Goal: Information Seeking & Learning: Learn about a topic

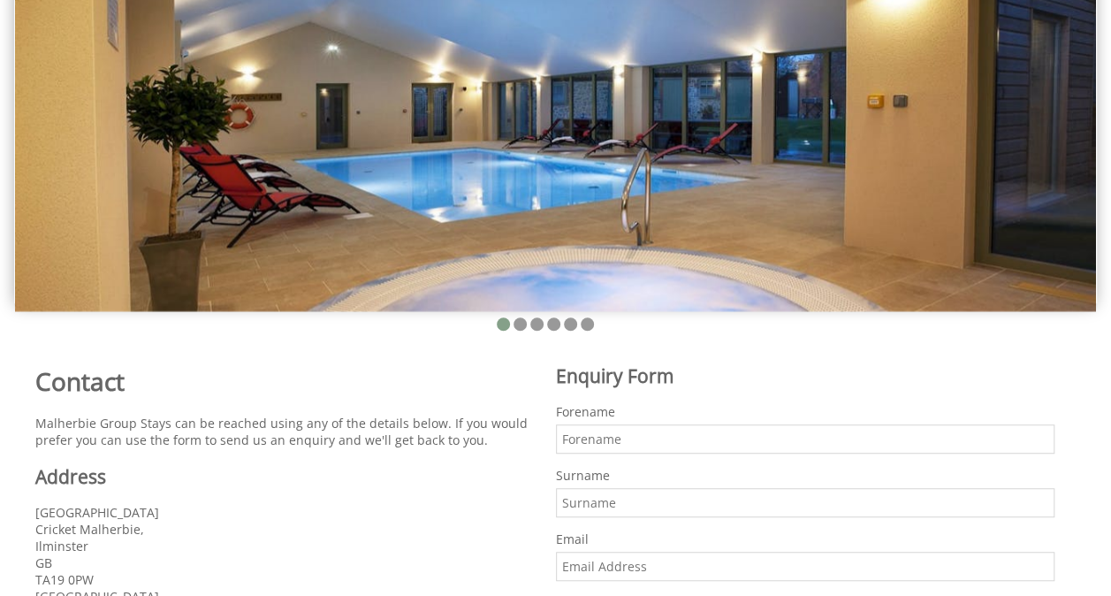
scroll to position [354, 0]
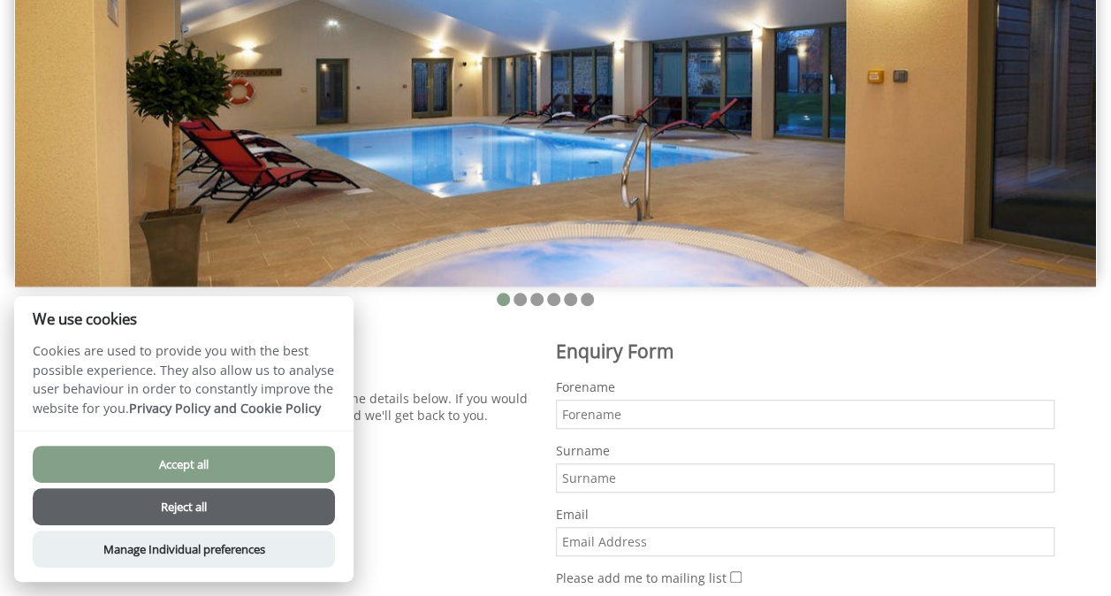
click at [218, 465] on button "Accept all" at bounding box center [184, 463] width 302 height 37
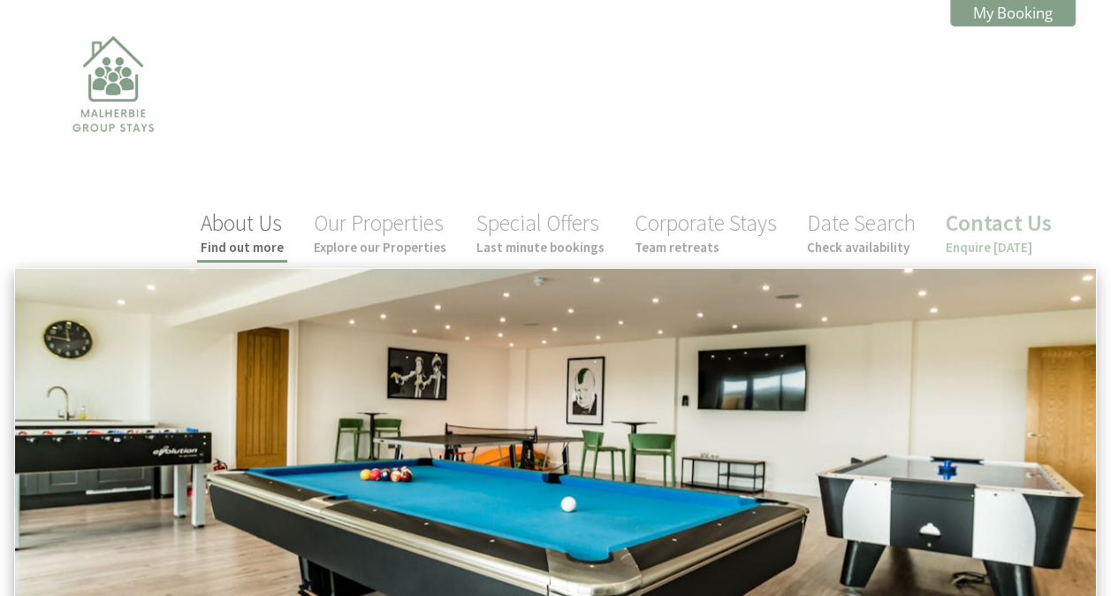
click at [266, 213] on link "About Us Find out more" at bounding box center [242, 232] width 83 height 47
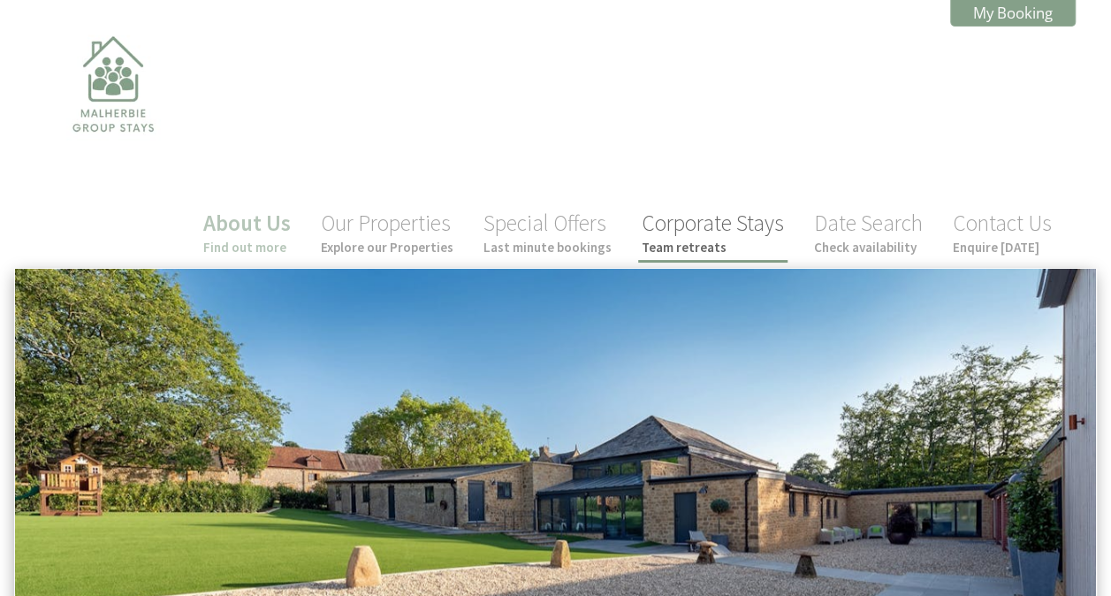
click at [701, 209] on link "Corporate Stays Team retreats" at bounding box center [713, 232] width 142 height 47
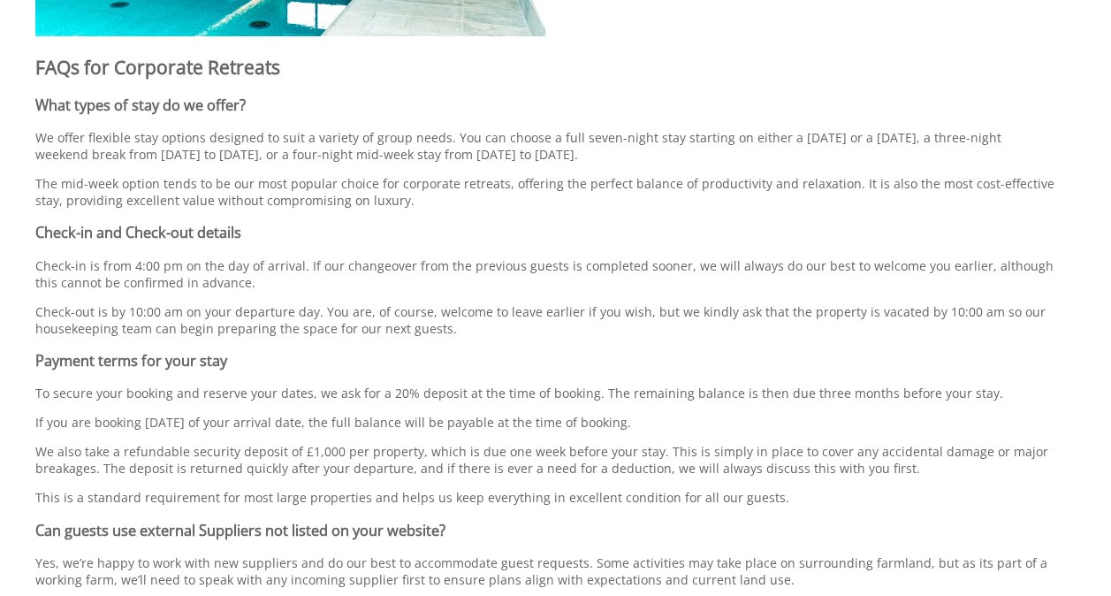
scroll to position [6639, 0]
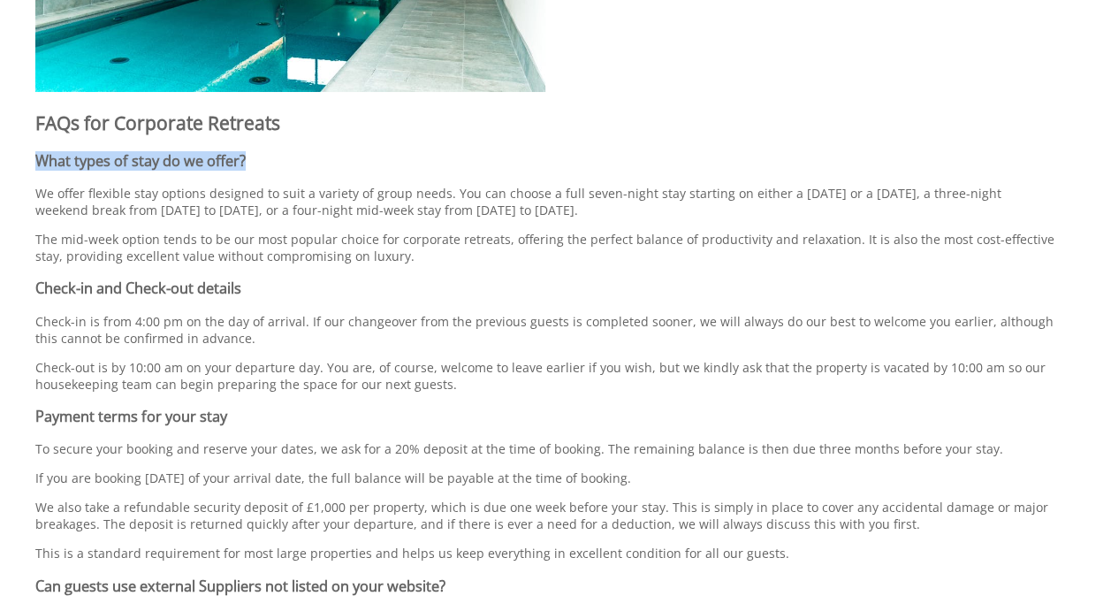
drag, startPoint x: 1062, startPoint y: 18, endPoint x: 997, endPoint y: 56, distance: 75.6
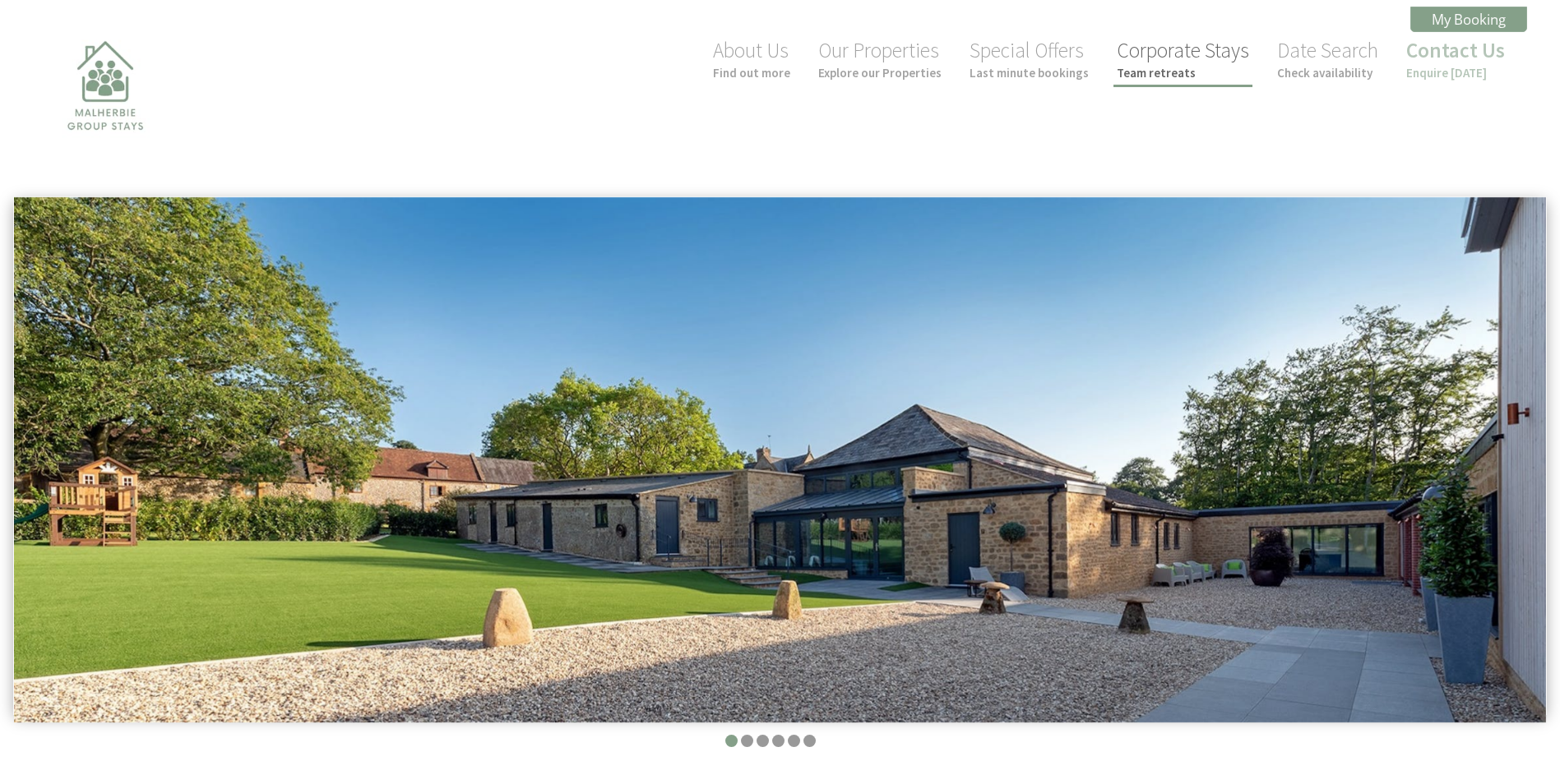
click at [1170, 58] on link "Corporate Stays Team retreats" at bounding box center [1182, 59] width 132 height 44
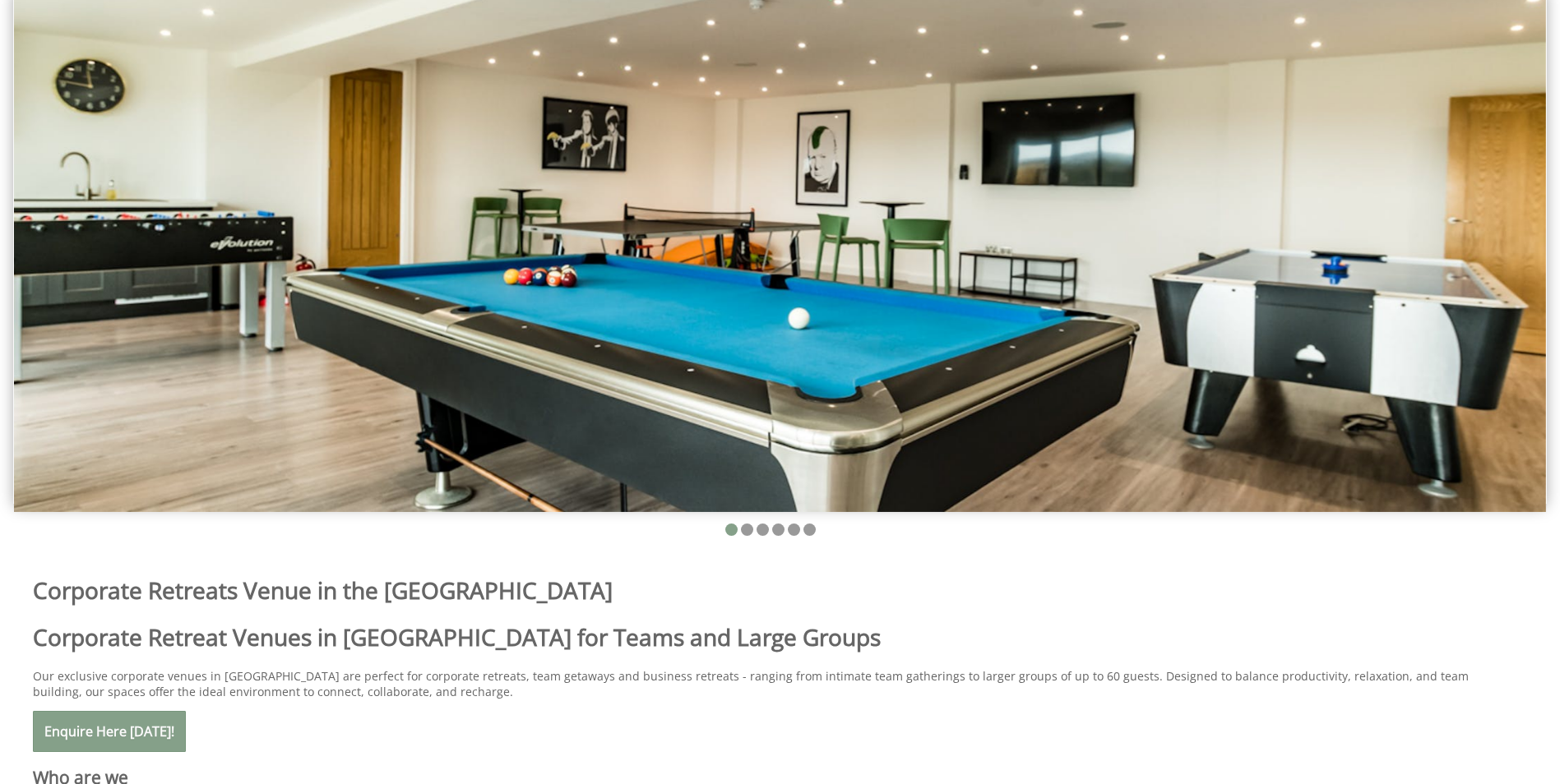
scroll to position [165, 0]
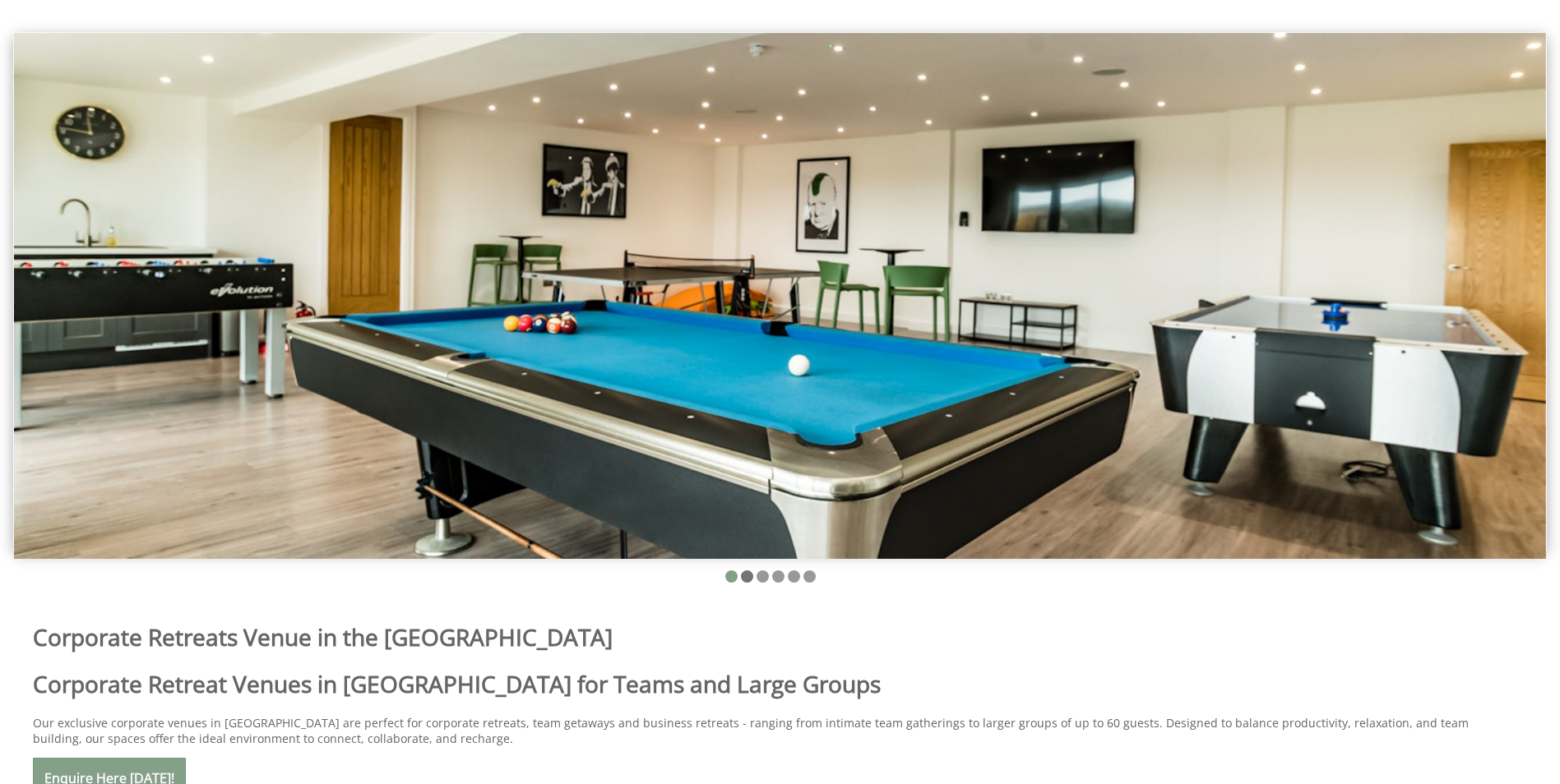
click at [747, 573] on li at bounding box center [746, 576] width 12 height 12
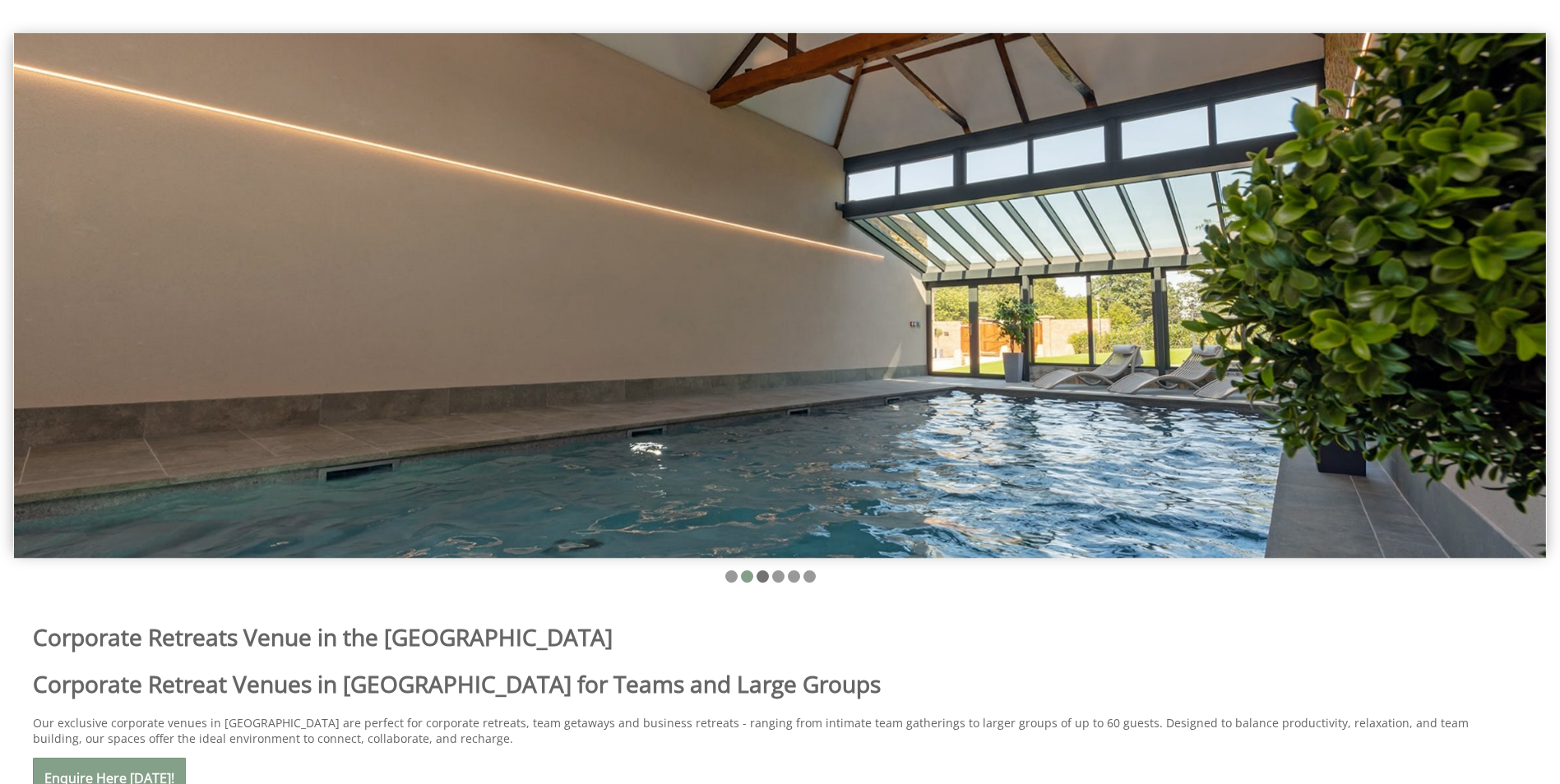
click at [768, 576] on li at bounding box center [762, 576] width 12 height 12
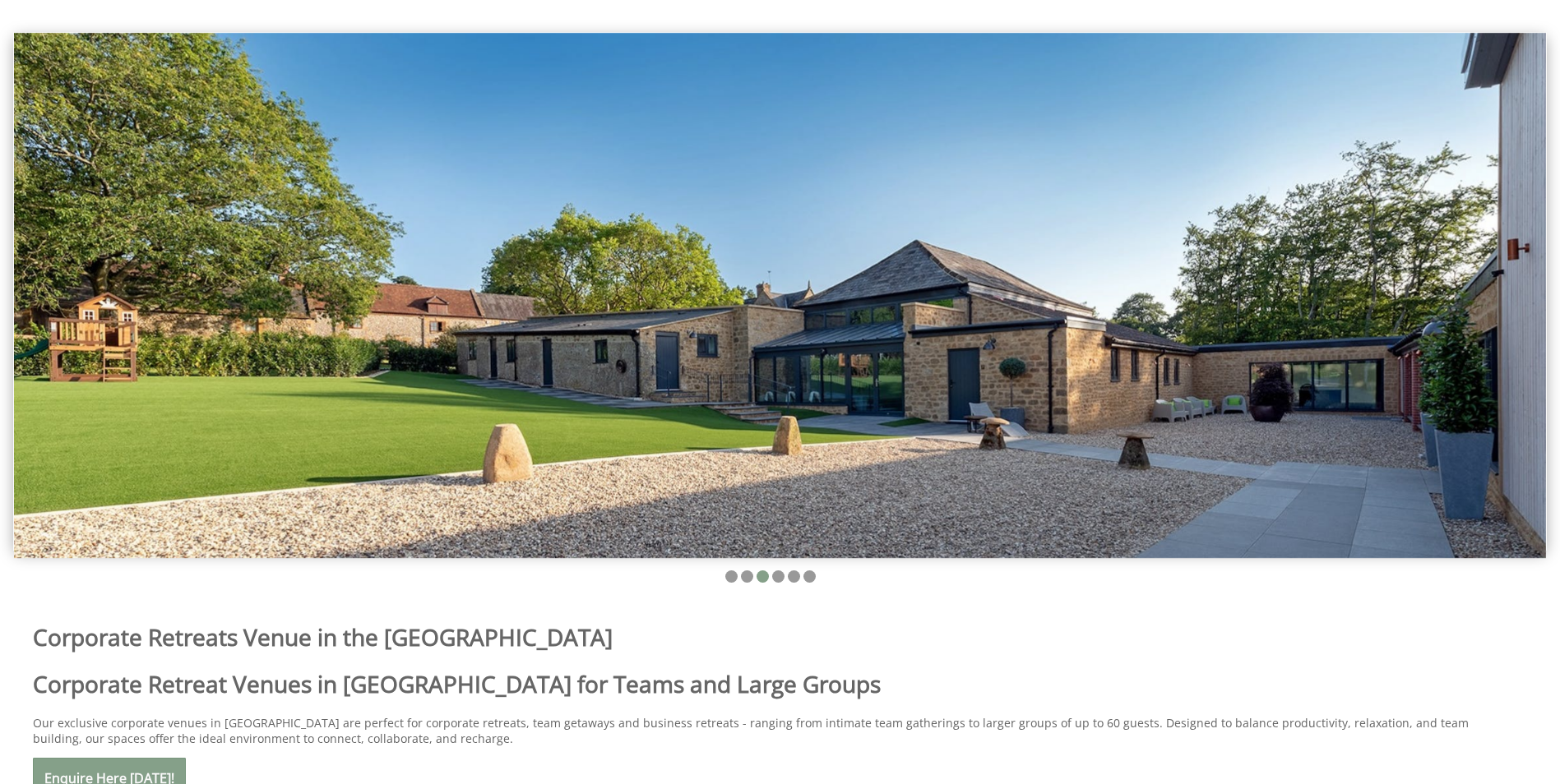
click at [787, 574] on ul at bounding box center [770, 578] width 1494 height 16
click at [791, 575] on li at bounding box center [793, 576] width 12 height 12
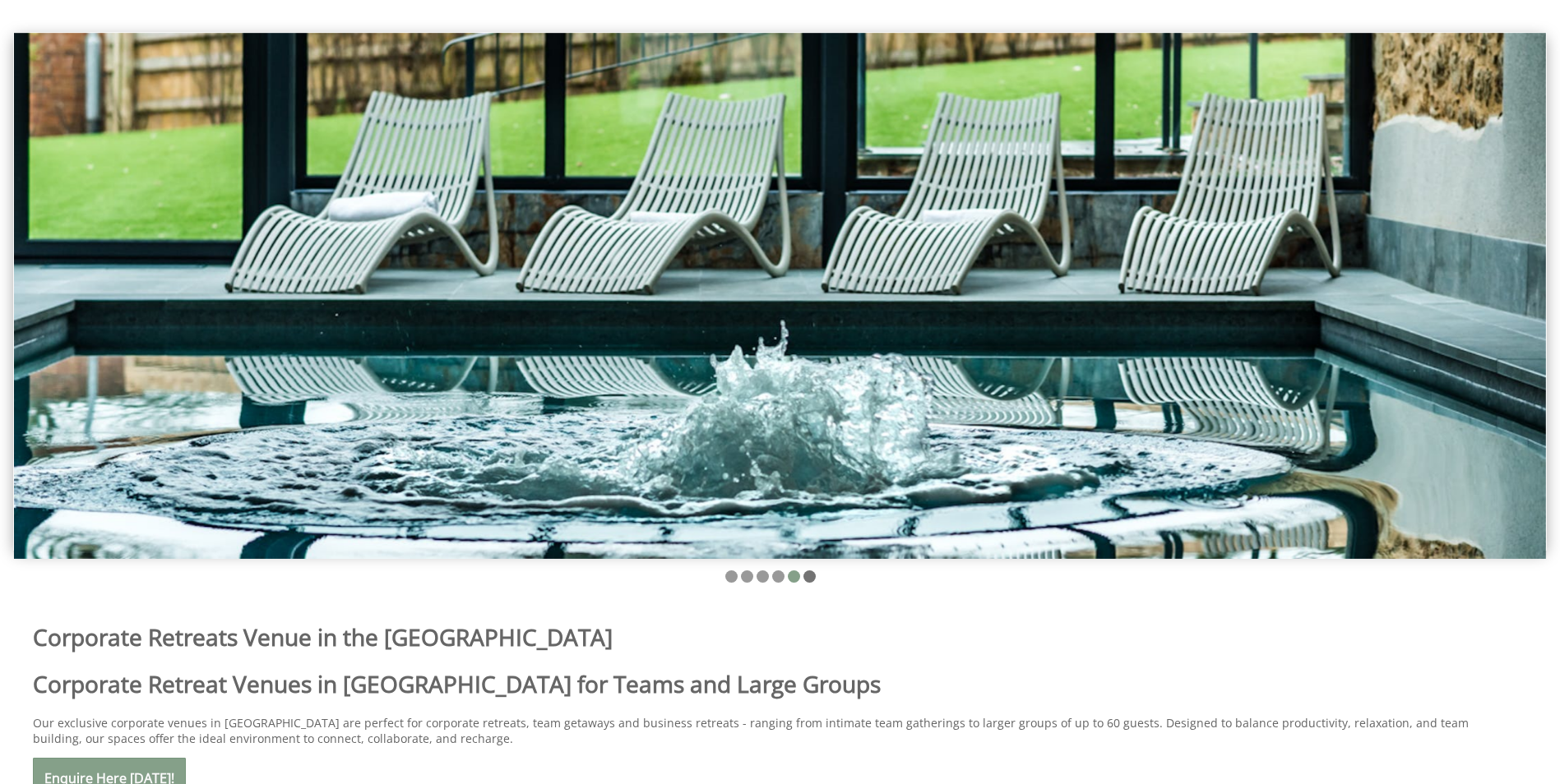
click at [811, 577] on li at bounding box center [809, 576] width 12 height 12
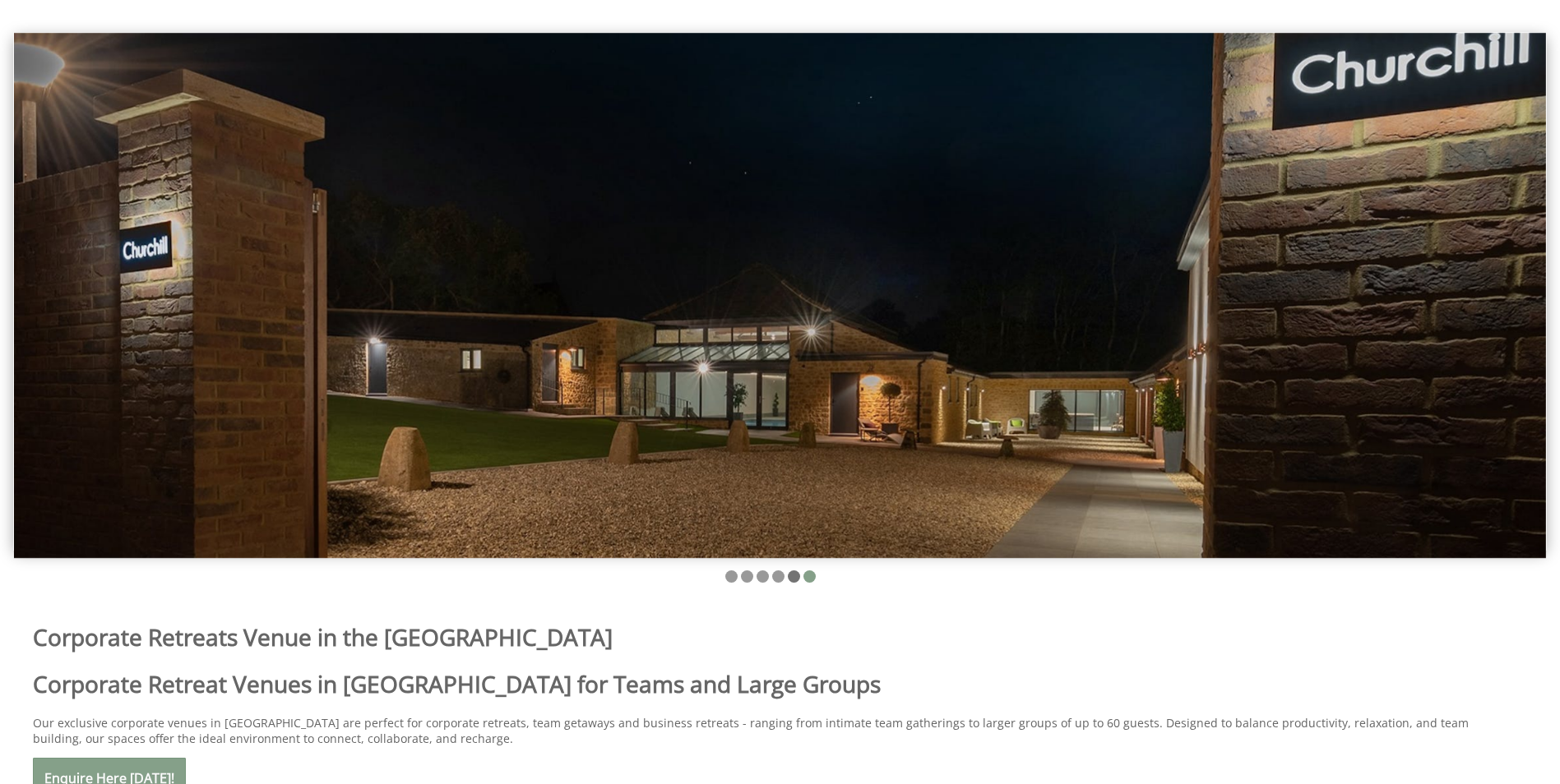
click at [795, 578] on li at bounding box center [793, 576] width 12 height 12
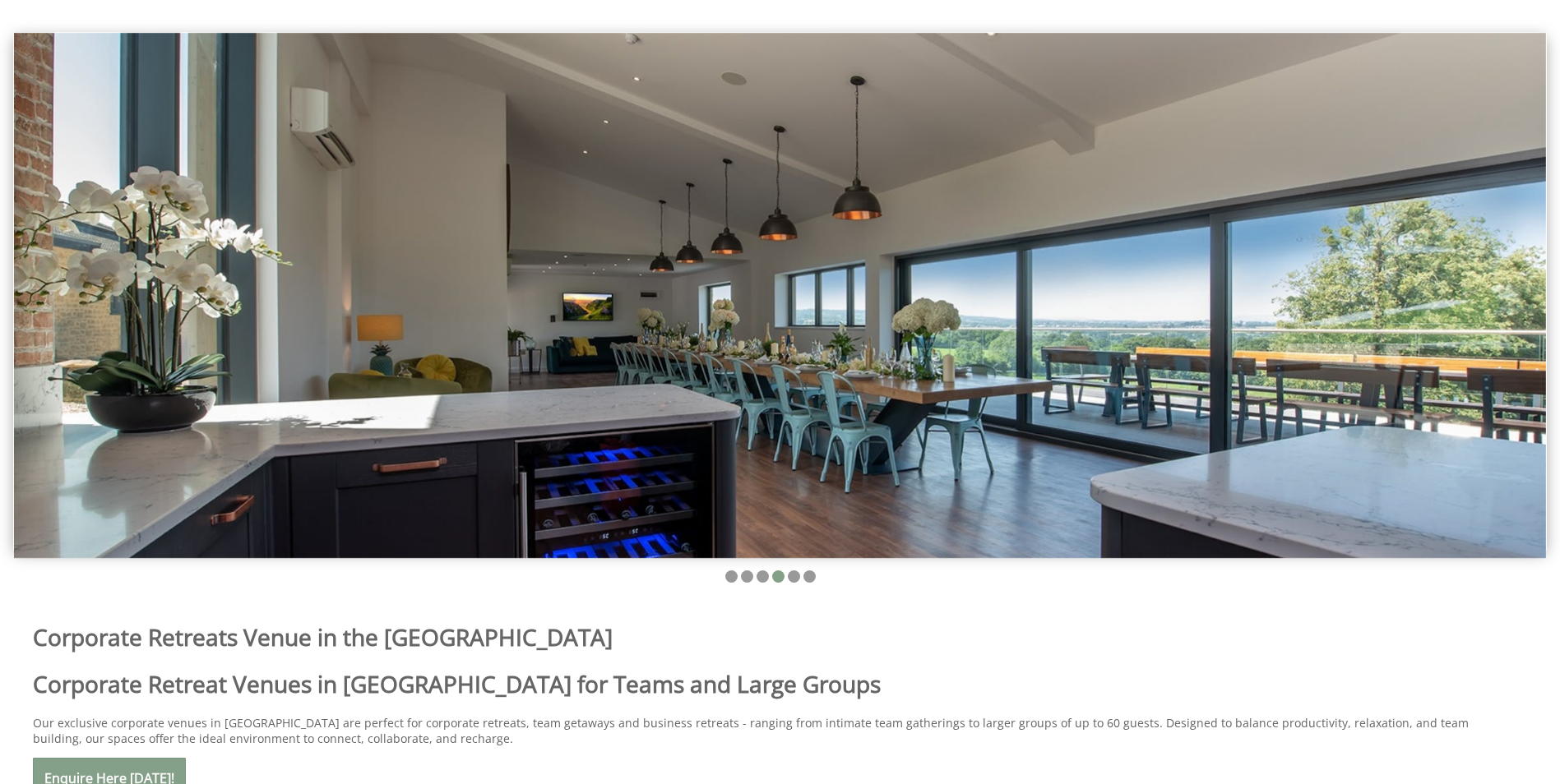
click at [800, 576] on ul at bounding box center [770, 578] width 1494 height 16
click at [796, 577] on li at bounding box center [793, 576] width 12 height 12
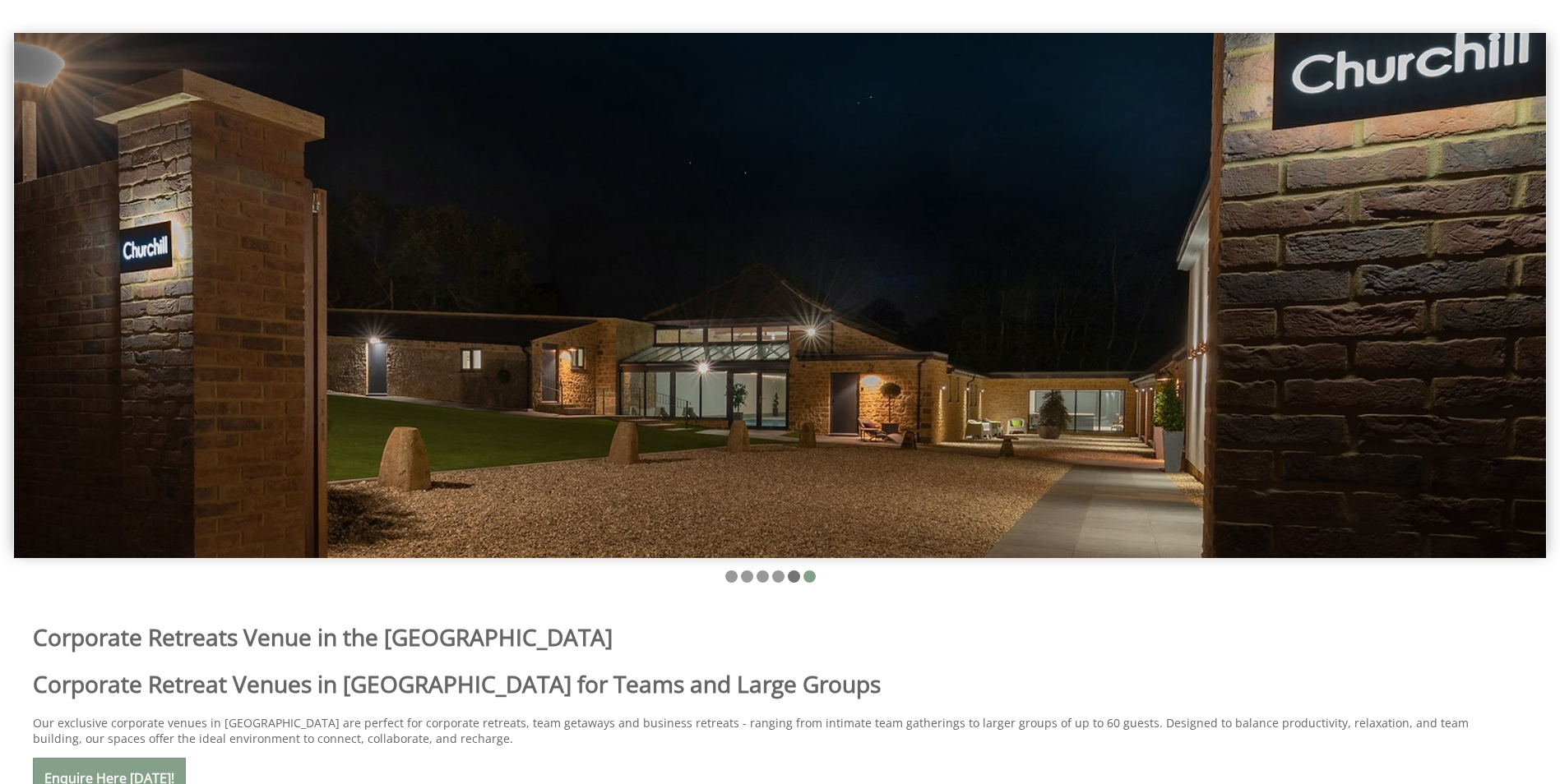
click at [792, 576] on li at bounding box center [793, 576] width 12 height 12
